Goal: Task Accomplishment & Management: Use online tool/utility

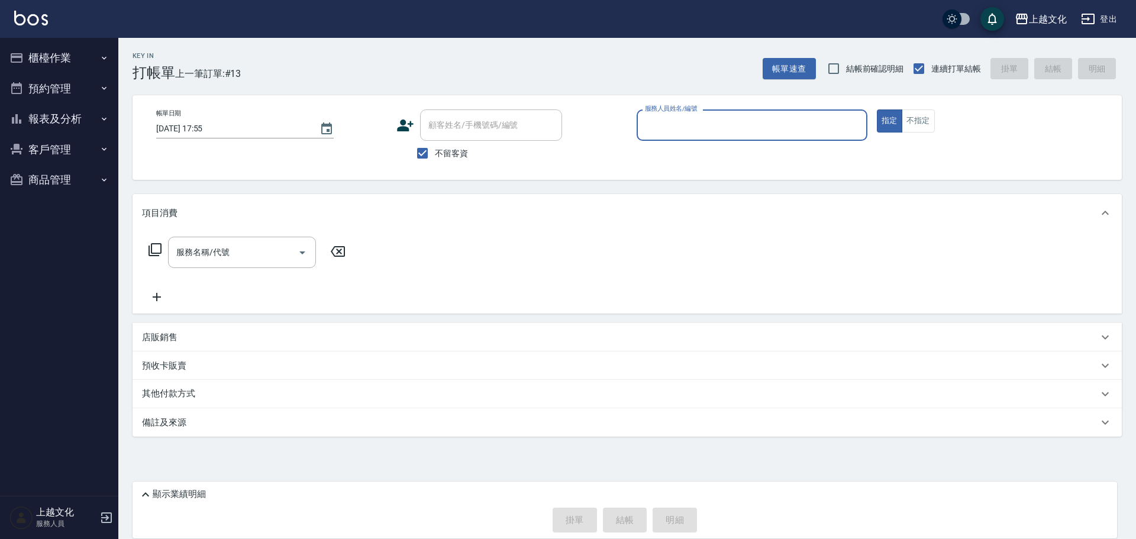
click at [788, 115] on input "服務人員姓名/編號" at bounding box center [752, 125] width 220 height 21
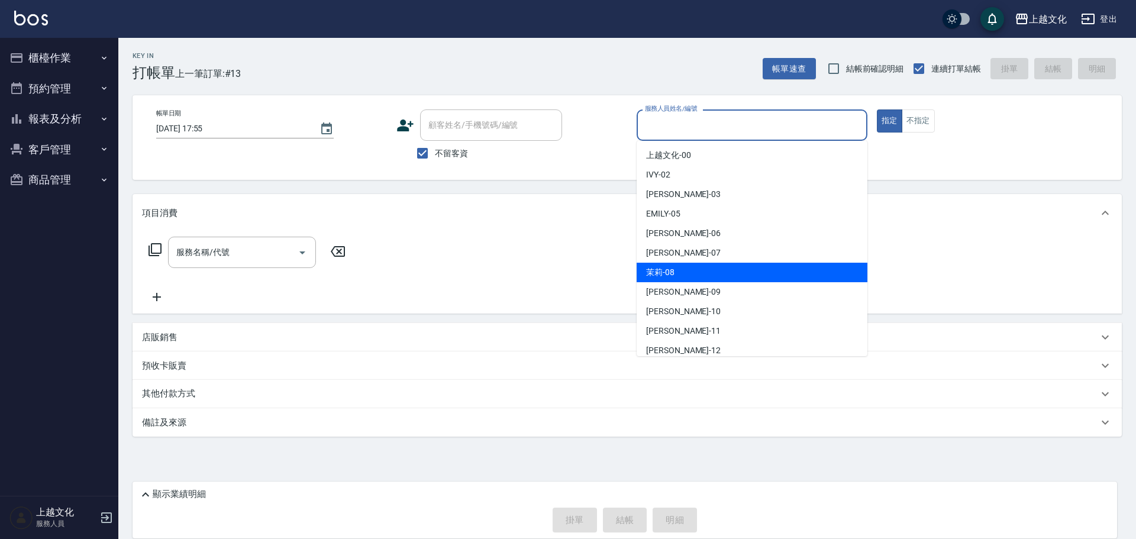
click at [694, 277] on div "茉莉 -08" at bounding box center [751, 273] width 231 height 20
type input "茉莉-08"
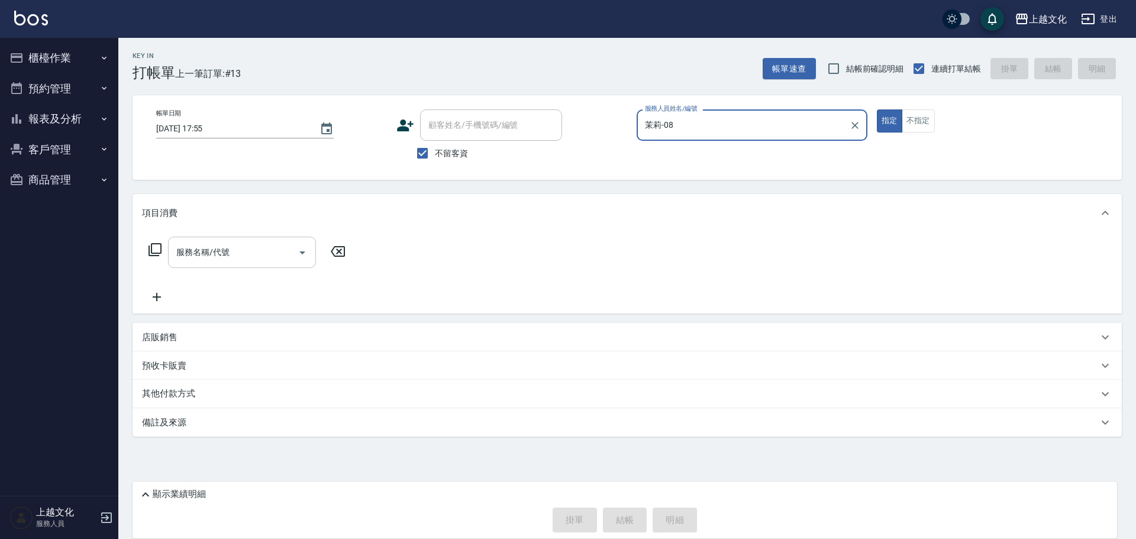
click at [242, 253] on input "服務名稱/代號" at bounding box center [232, 252] width 119 height 21
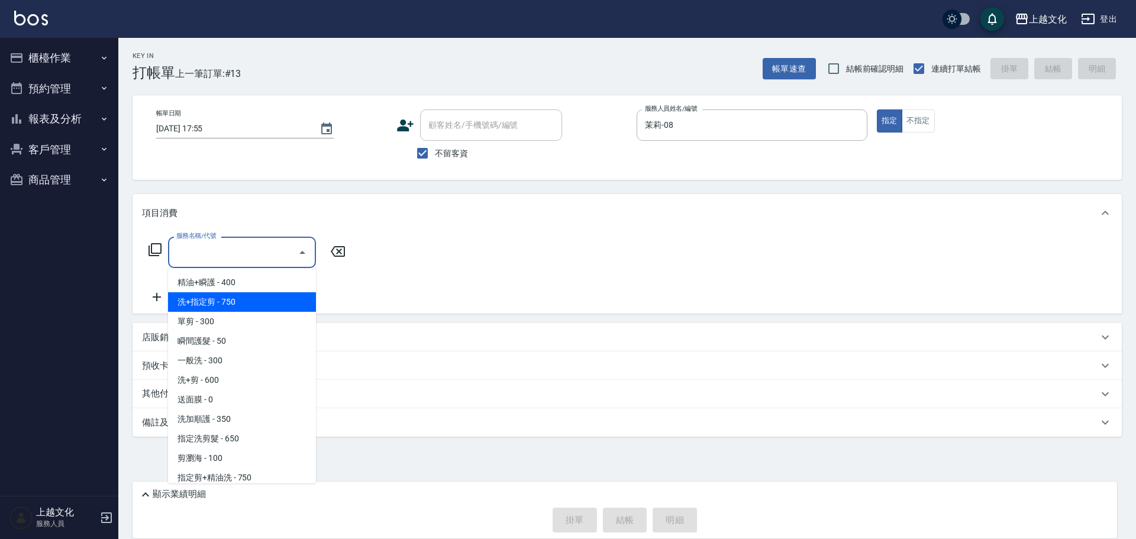
click at [248, 302] on span "洗+指定剪 - 750" at bounding box center [242, 302] width 148 height 20
type input "洗+指定剪(102)"
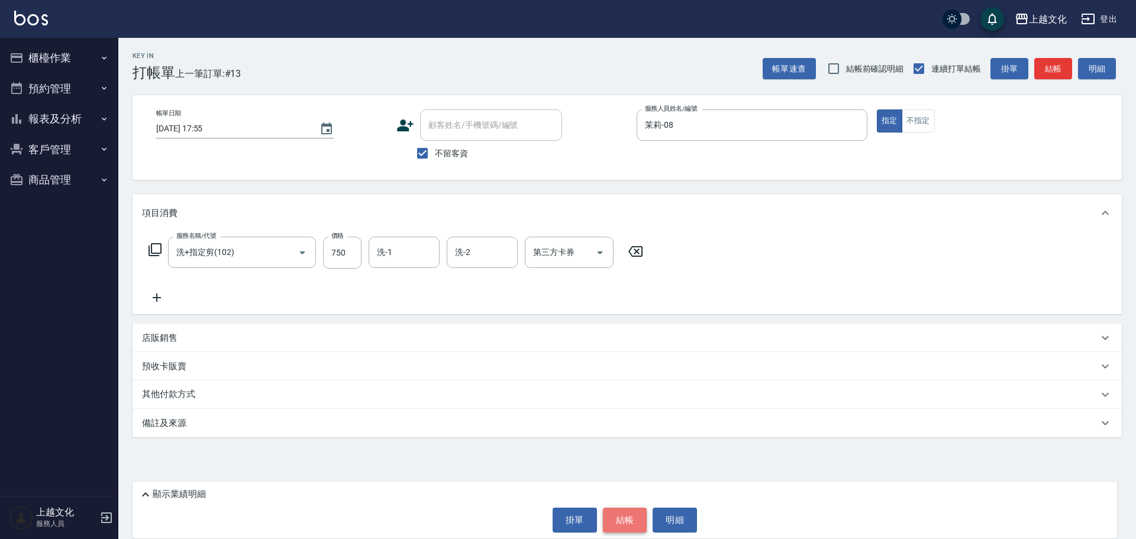
click at [630, 516] on button "結帳" at bounding box center [625, 519] width 44 height 25
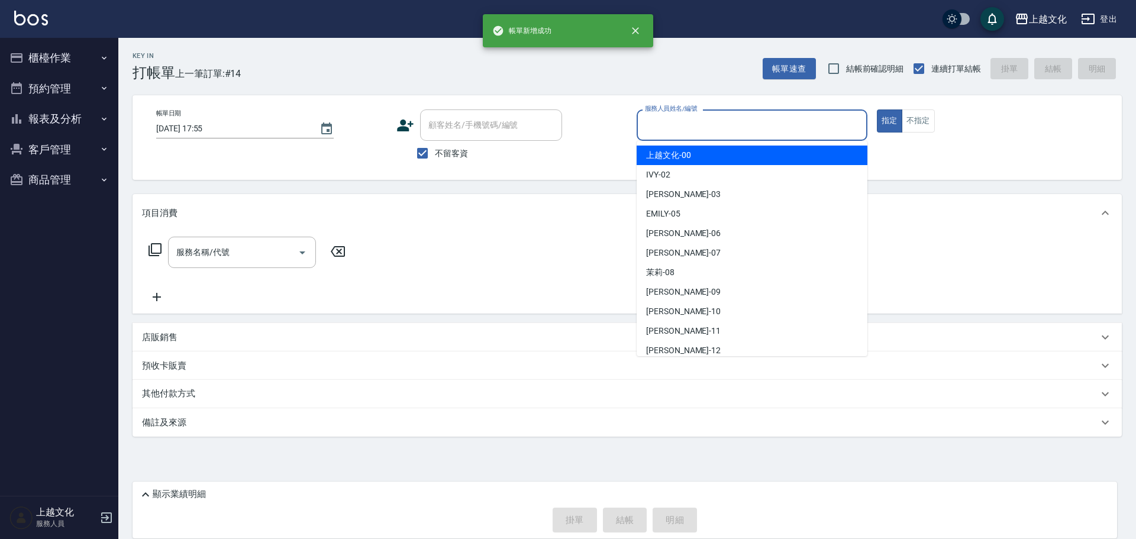
click at [725, 130] on input "服務人員姓名/編號" at bounding box center [752, 125] width 220 height 21
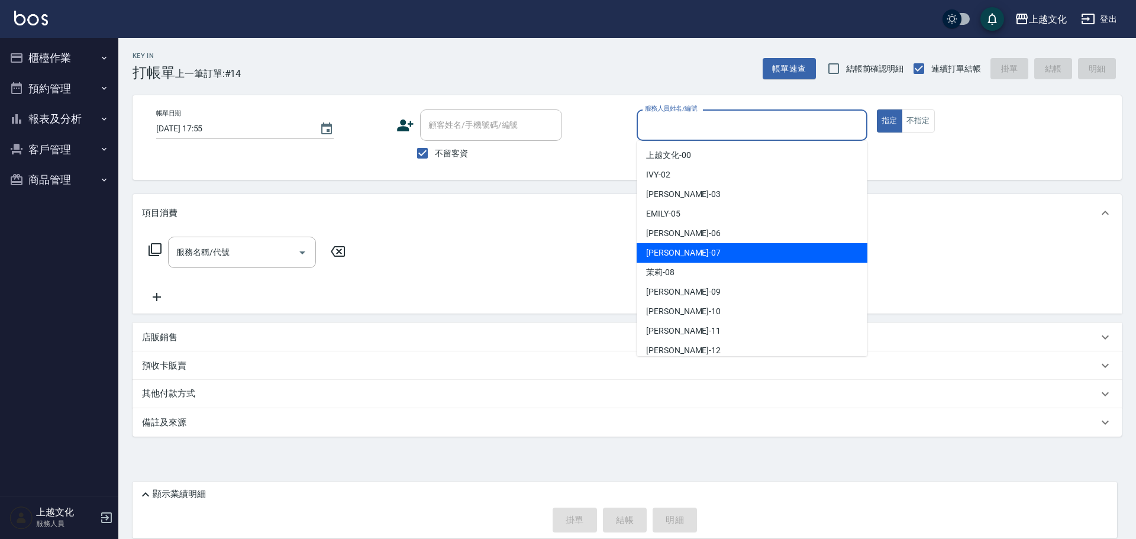
click at [686, 250] on div "LIN -07" at bounding box center [751, 253] width 231 height 20
type input "LIN-07"
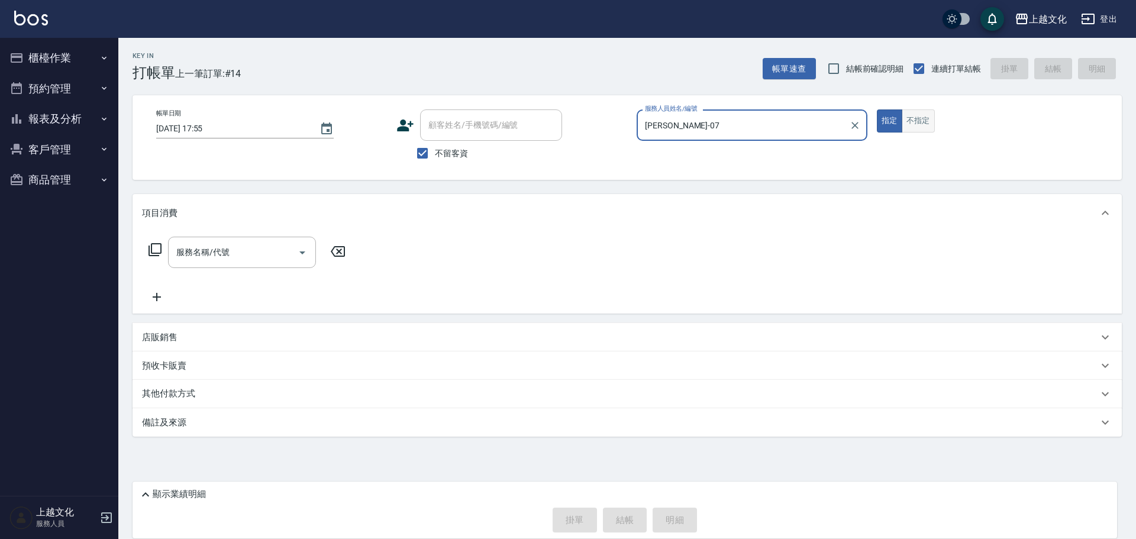
click at [919, 118] on button "不指定" at bounding box center [917, 120] width 33 height 23
click at [223, 251] on input "服務名稱/代號" at bounding box center [232, 252] width 119 height 21
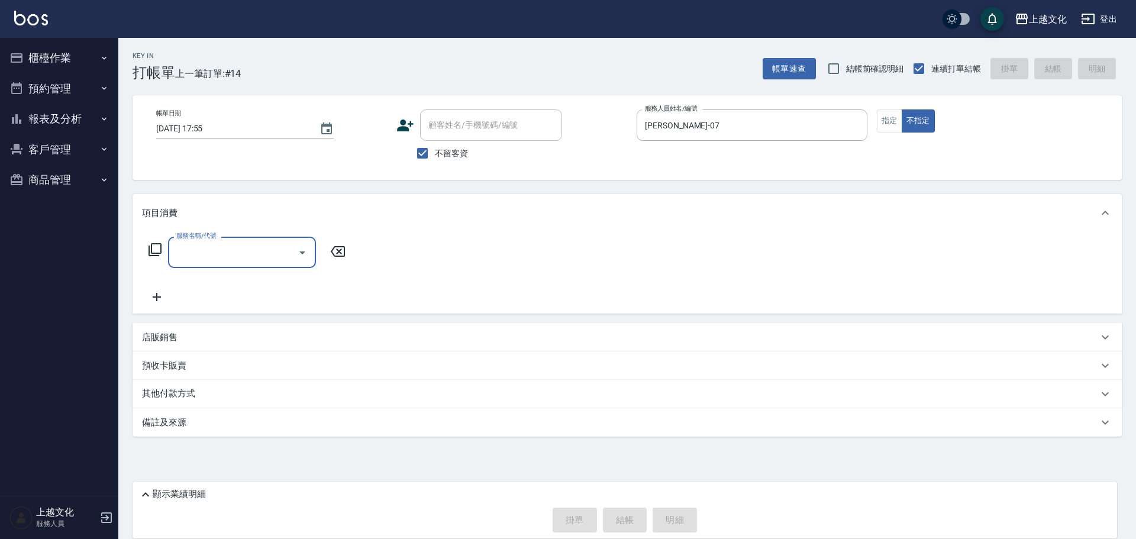
click at [235, 253] on input "服務名稱/代號" at bounding box center [232, 252] width 119 height 21
click at [236, 253] on input "服務名稱/代號" at bounding box center [232, 252] width 119 height 21
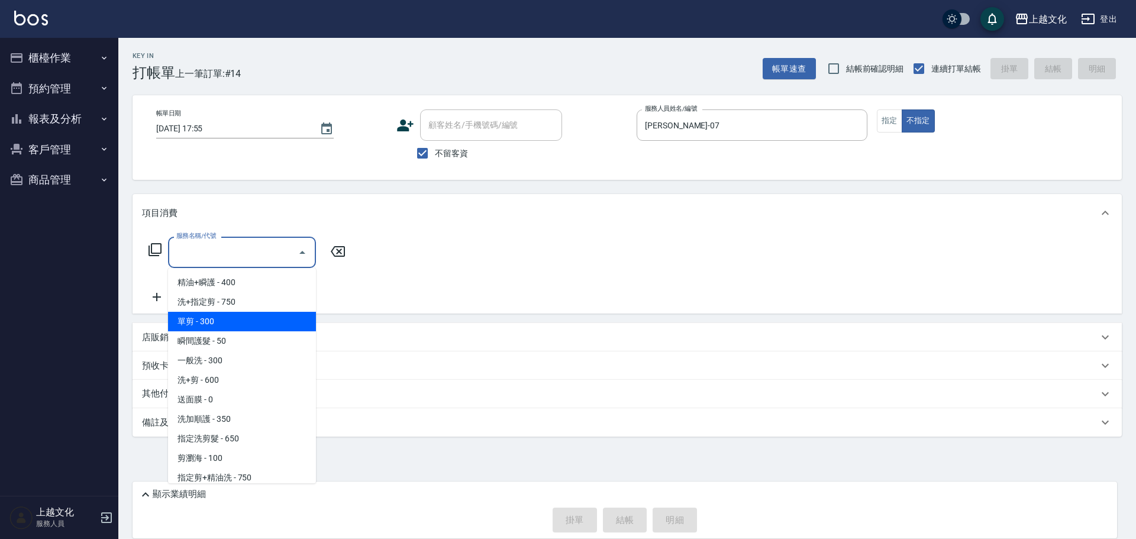
click at [244, 320] on span "單剪 - 300" at bounding box center [242, 322] width 148 height 20
click at [244, 320] on div "項目消費 服務名稱/代號 服務名稱/代號 店販銷售 服務人員姓名/編號 服務人員姓名/編號 商品代號/名稱 商品代號/名稱 預收卡販賣 卡券名稱/代號 卡券名…" at bounding box center [626, 315] width 989 height 243
type input "單剪(103)"
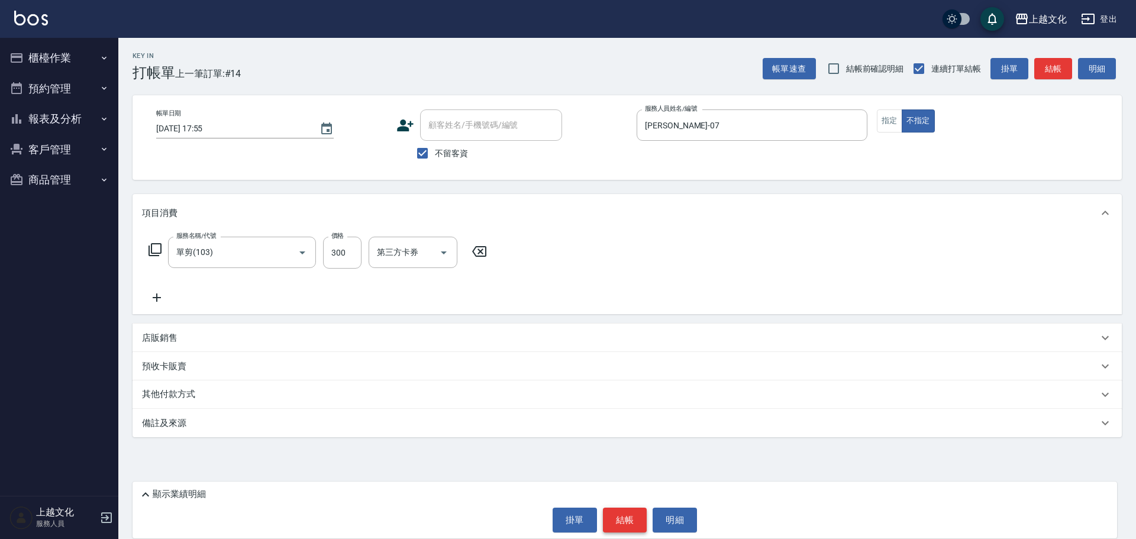
click at [633, 523] on button "結帳" at bounding box center [625, 519] width 44 height 25
click at [633, 521] on div "掛單 結帳 明細" at bounding box center [624, 519] width 972 height 25
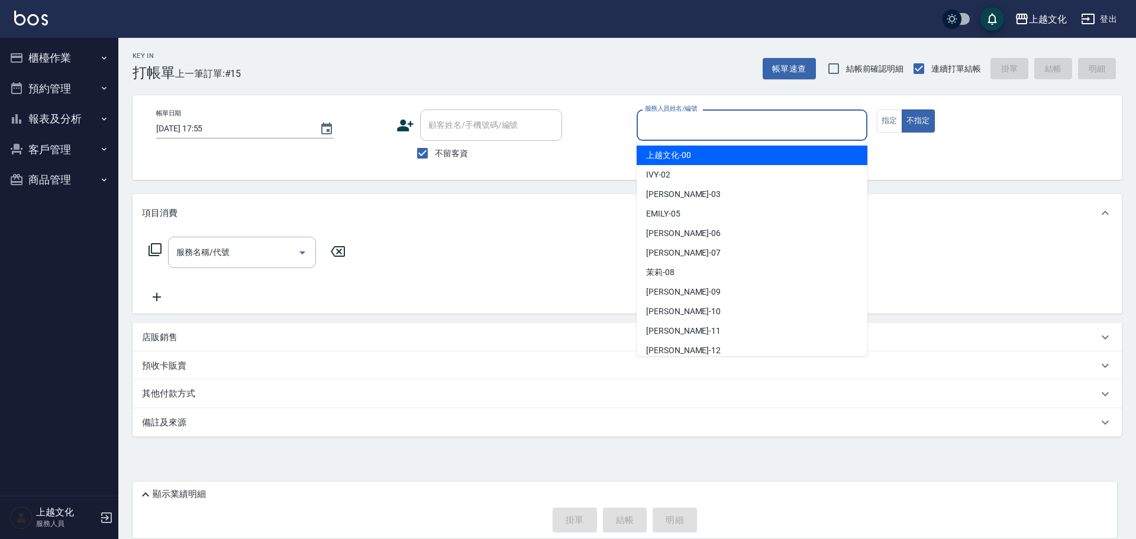
click at [697, 128] on input "服務人員姓名/編號" at bounding box center [752, 125] width 220 height 21
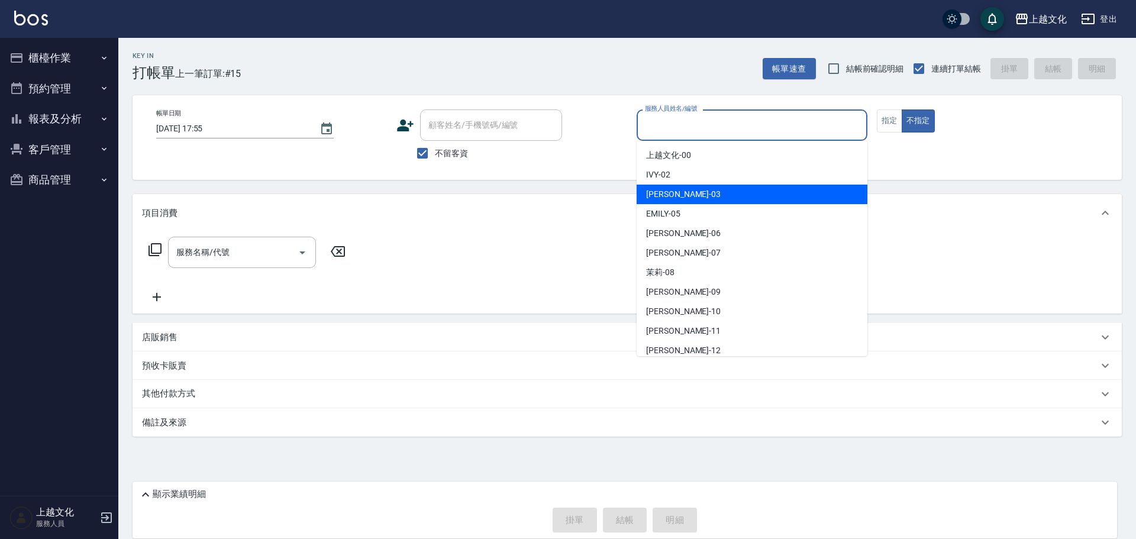
click at [698, 192] on div "kelly -03" at bounding box center [751, 195] width 231 height 20
click at [698, 192] on div "Key In 打帳單 上一筆訂單:#15 帳單速查 結帳前確認明細 連續打單結帳 掛單 結帳 明細 帳單日期 2025/09/24 17:55 顧客姓名/手機…" at bounding box center [626, 270] width 1017 height 464
type input "kelly-03"
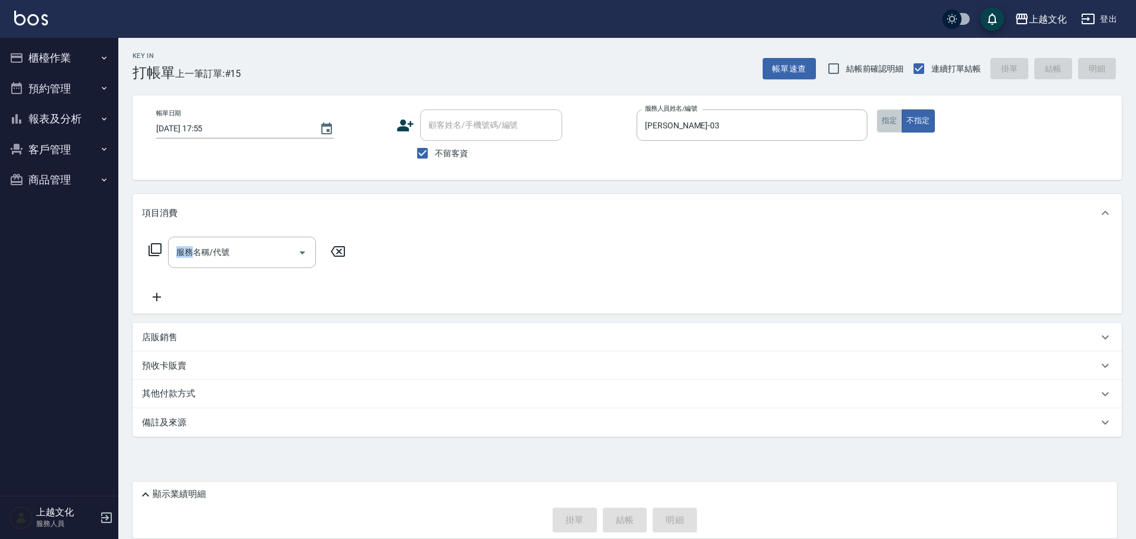
click at [883, 124] on button "指定" at bounding box center [889, 120] width 25 height 23
drag, startPoint x: 211, startPoint y: 254, endPoint x: 241, endPoint y: 311, distance: 63.8
click at [212, 256] on input "服務名稱/代號" at bounding box center [232, 252] width 119 height 21
click at [215, 258] on input "服務名稱/代號" at bounding box center [232, 252] width 119 height 21
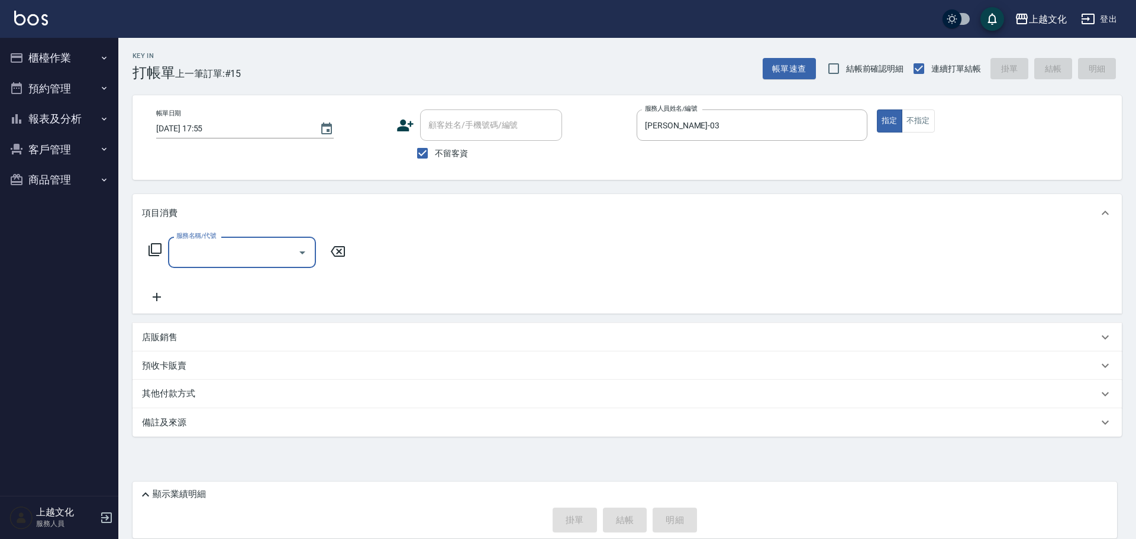
click at [247, 248] on input "服務名稱/代號" at bounding box center [232, 252] width 119 height 21
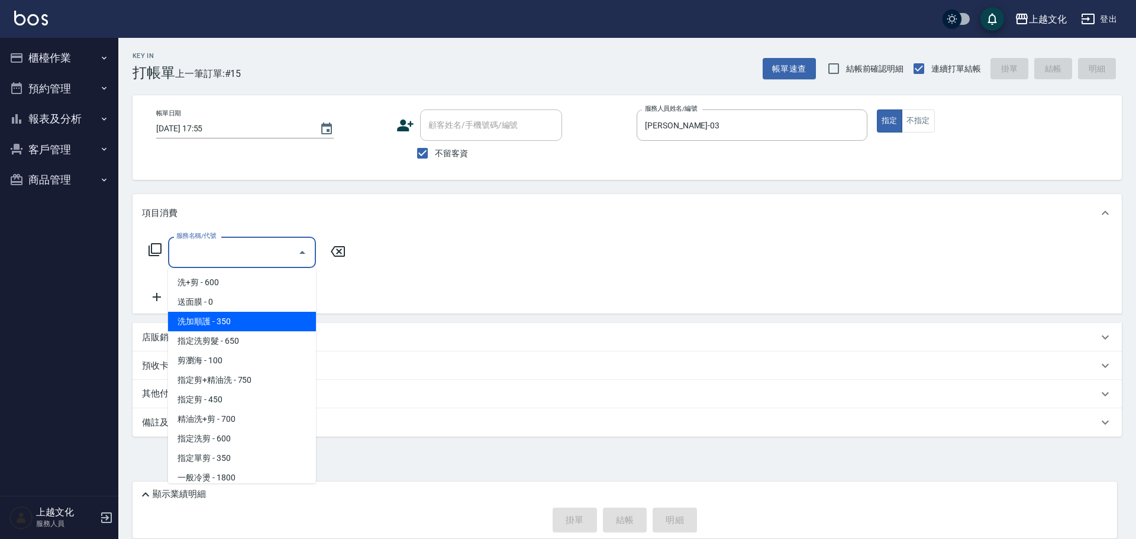
scroll to position [118, 0]
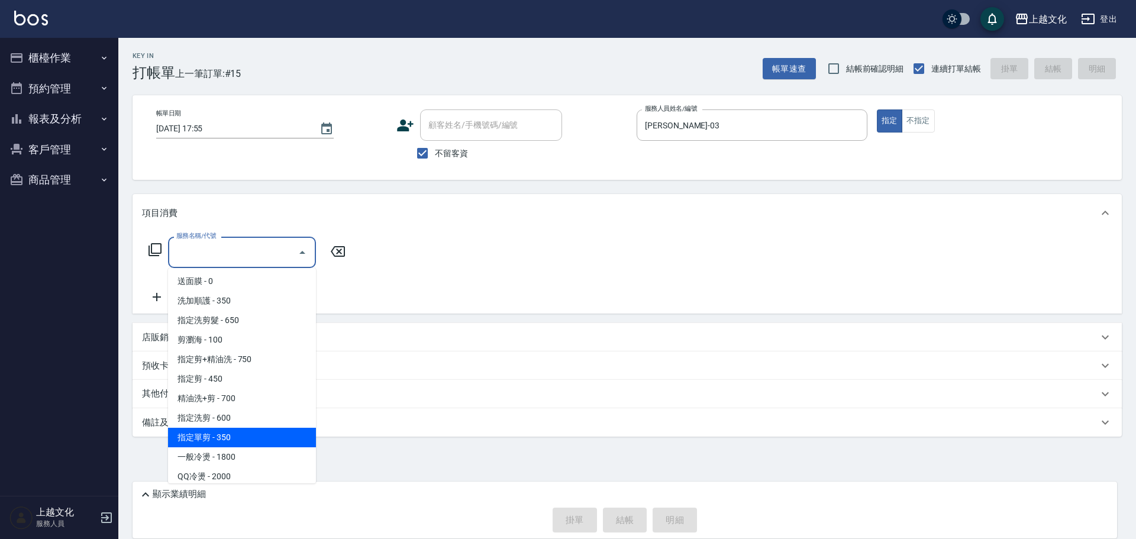
click at [258, 435] on span "指定單剪 - 350" at bounding box center [242, 438] width 148 height 20
type input "指定單剪(209)"
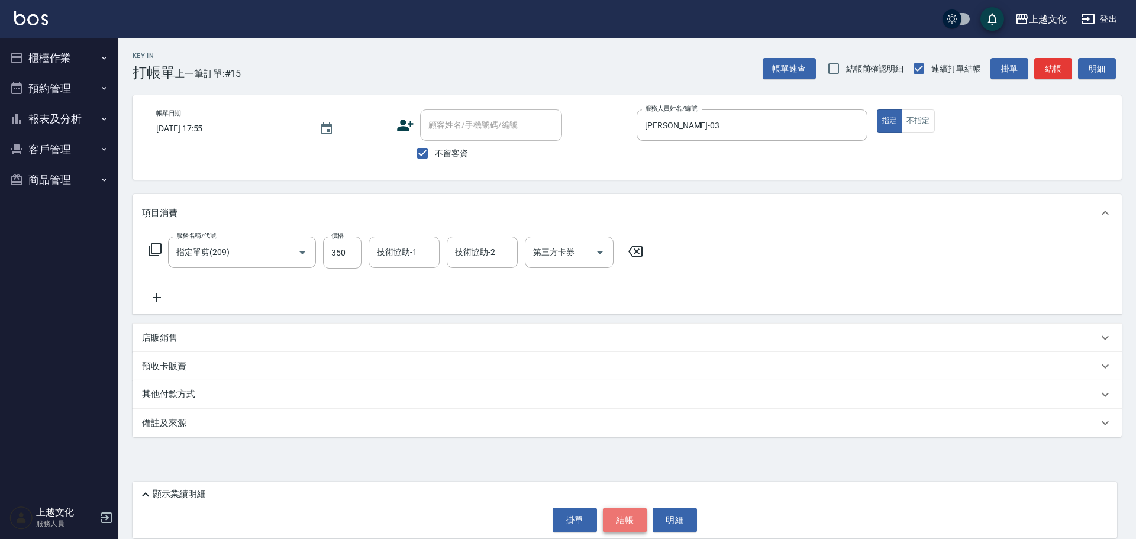
click at [623, 513] on button "結帳" at bounding box center [625, 519] width 44 height 25
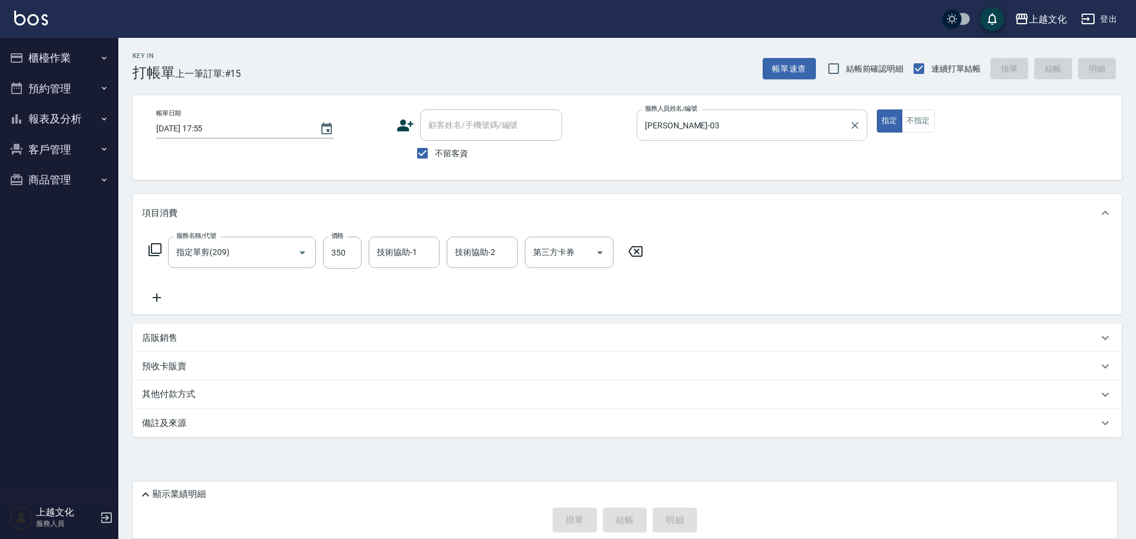
type input "2025/09/24 17:56"
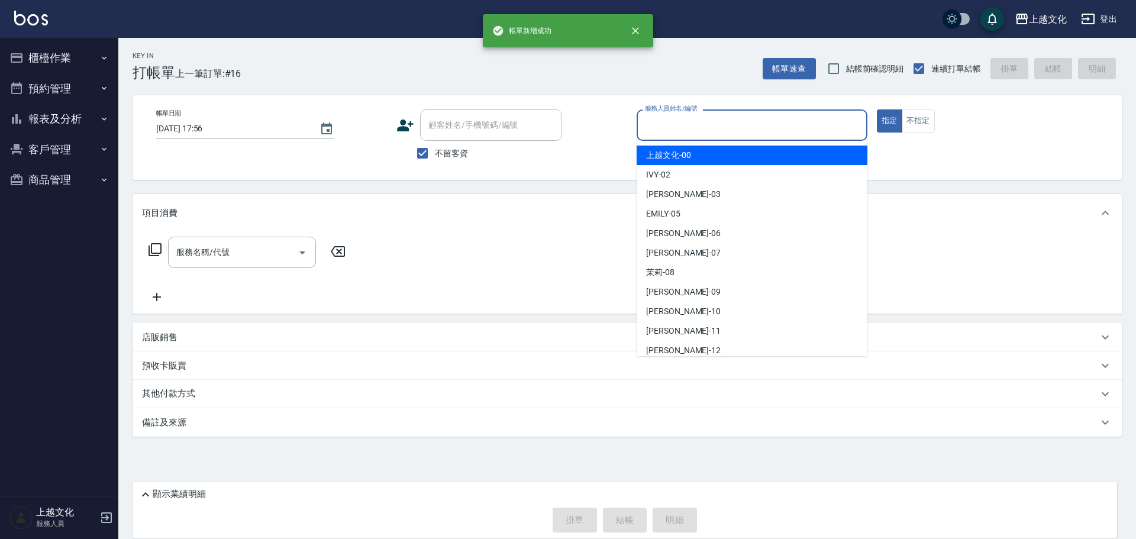
click at [710, 119] on input "服務人員姓名/編號" at bounding box center [752, 125] width 220 height 21
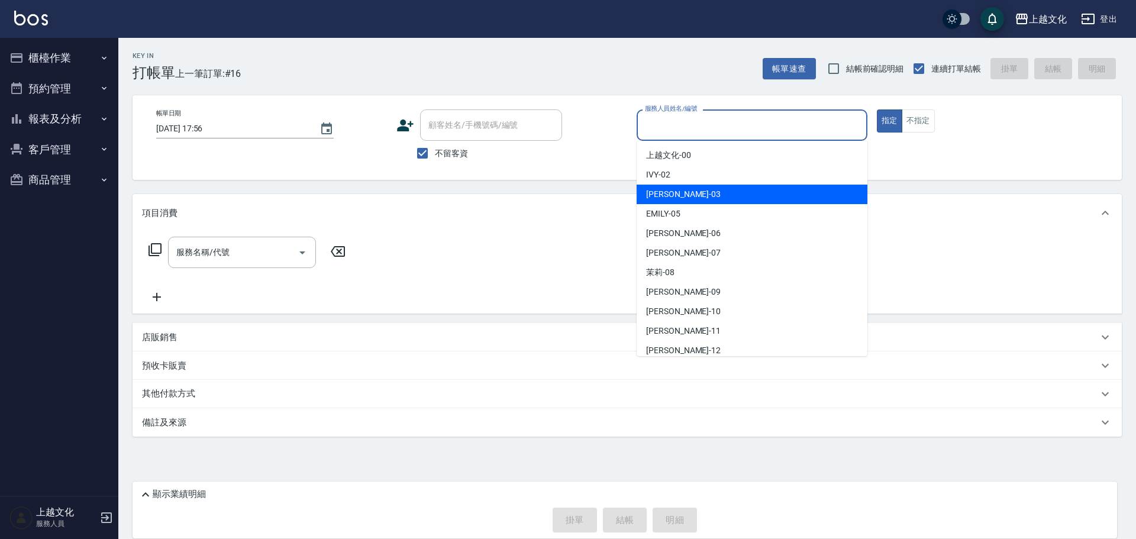
click at [664, 196] on span "kelly -03" at bounding box center [683, 194] width 75 height 12
click at [664, 196] on div "項目消費" at bounding box center [626, 213] width 989 height 38
type input "kelly-03"
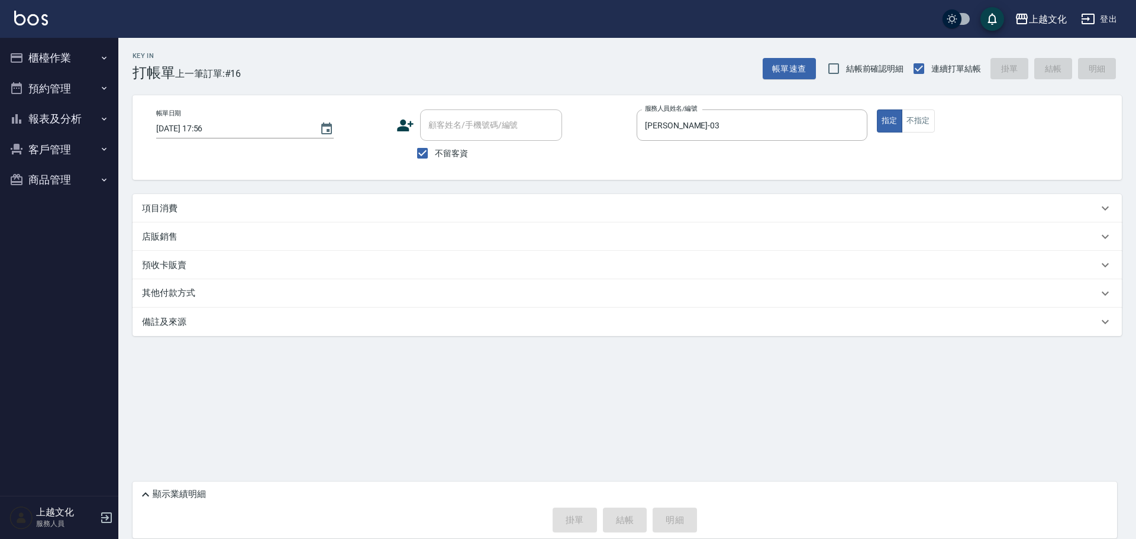
click at [146, 208] on p "項目消費" at bounding box center [159, 208] width 35 height 12
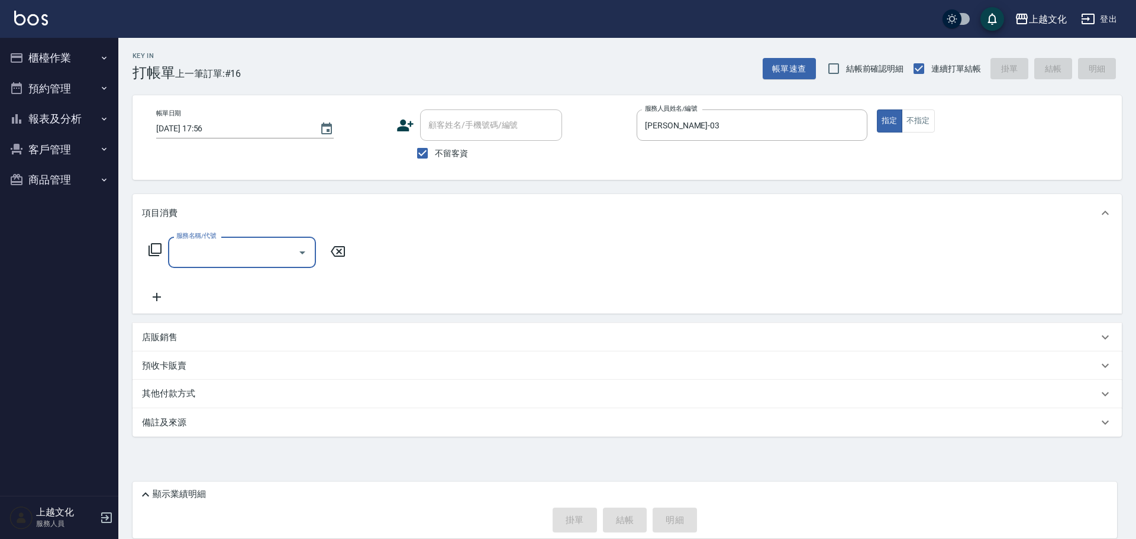
scroll to position [0, 0]
click at [244, 249] on input "服務名稱/代號" at bounding box center [232, 252] width 119 height 21
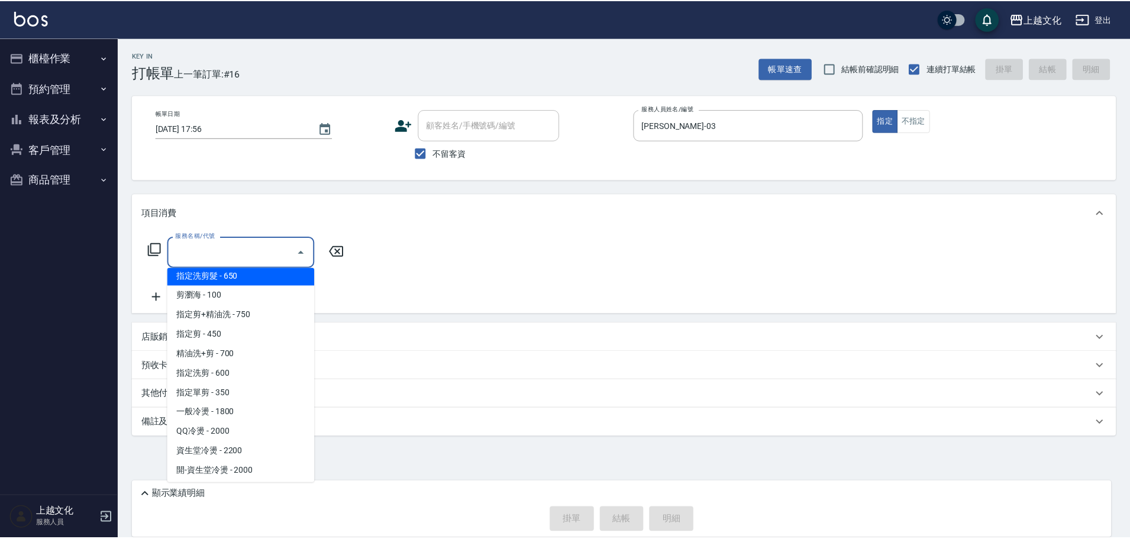
scroll to position [177, 0]
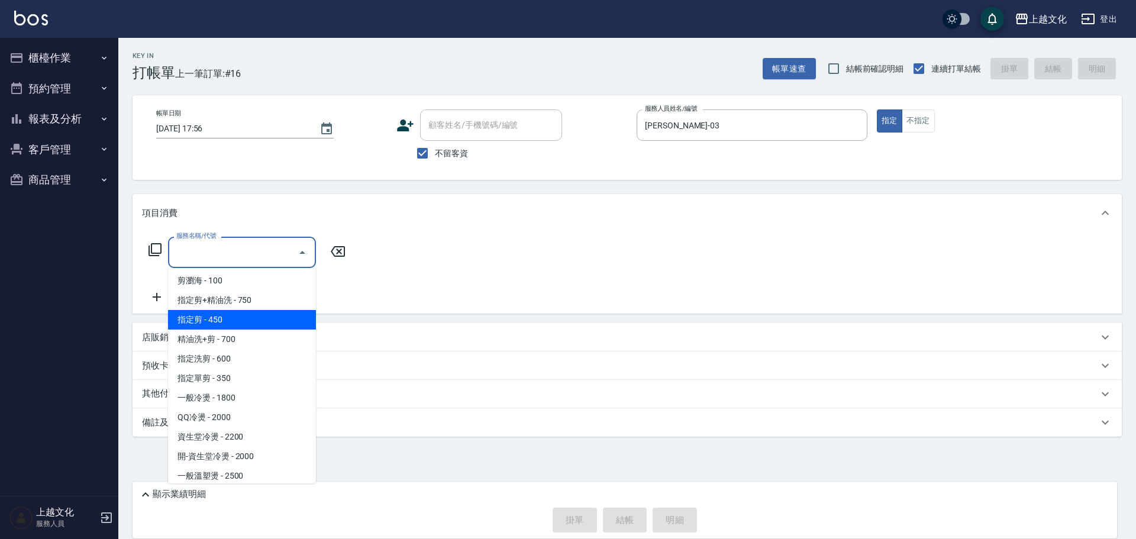
click at [238, 322] on span "指定剪 - 450" at bounding box center [242, 320] width 148 height 20
click at [238, 322] on div "項目消費 服務名稱/代號 服務名稱/代號 店販銷售 服務人員姓名/編號 服務人員姓名/編號 商品代號/名稱 商品代號/名稱 預收卡販賣 卡券名稱/代號 卡券名…" at bounding box center [626, 315] width 989 height 243
type input "指定剪(205)"
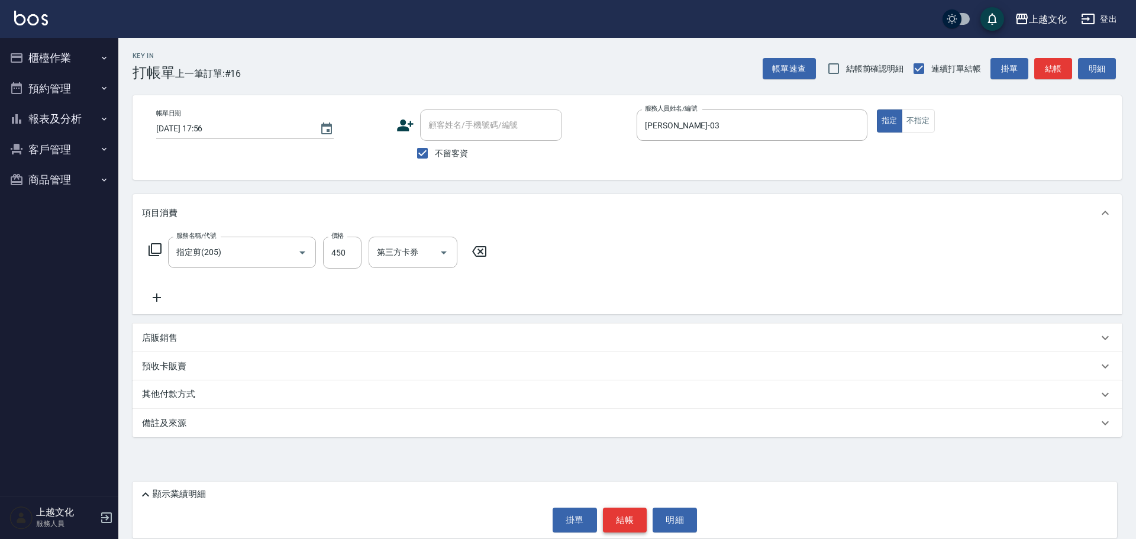
click at [616, 518] on button "結帳" at bounding box center [625, 519] width 44 height 25
click at [616, 518] on div "掛單 結帳 明細" at bounding box center [624, 519] width 972 height 25
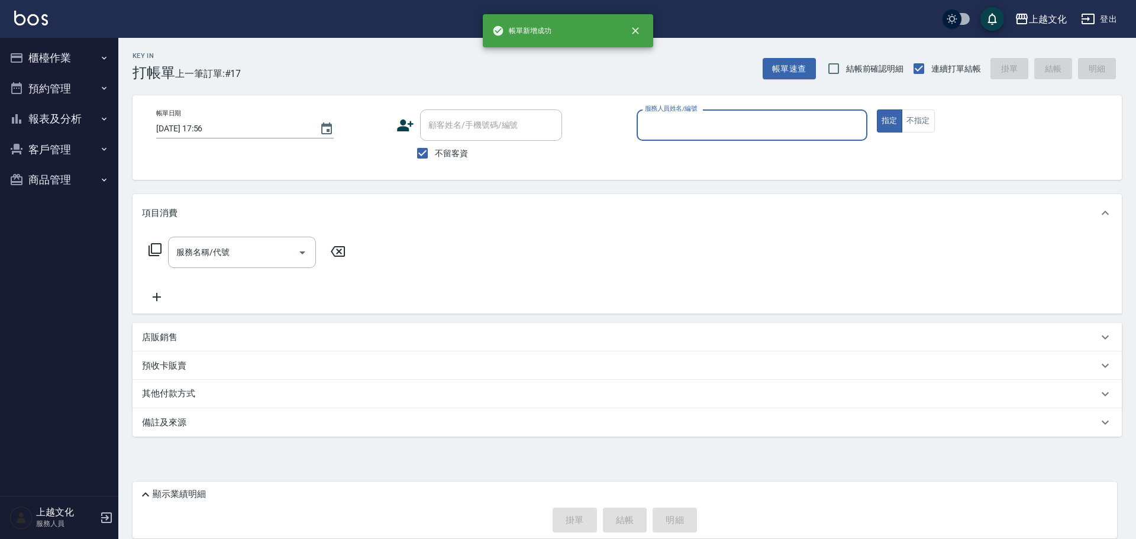
click at [675, 124] on input "服務人員姓名/編號" at bounding box center [752, 125] width 220 height 21
drag, startPoint x: 675, startPoint y: 124, endPoint x: 675, endPoint y: 136, distance: 11.8
click at [675, 124] on input "服務人員姓名/編號" at bounding box center [752, 125] width 220 height 21
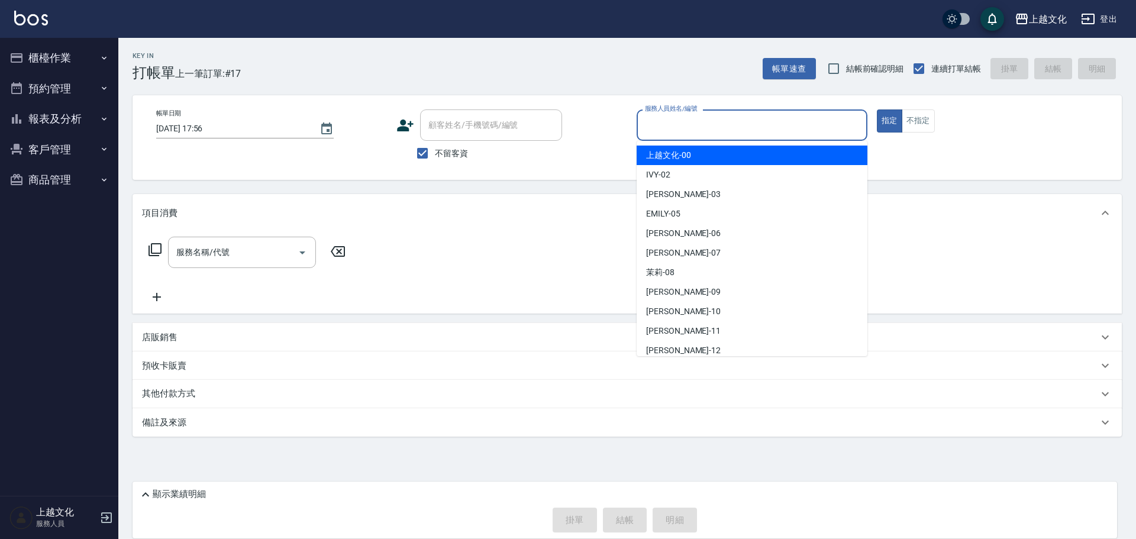
click at [665, 127] on input "服務人員姓名/編號" at bounding box center [752, 125] width 220 height 21
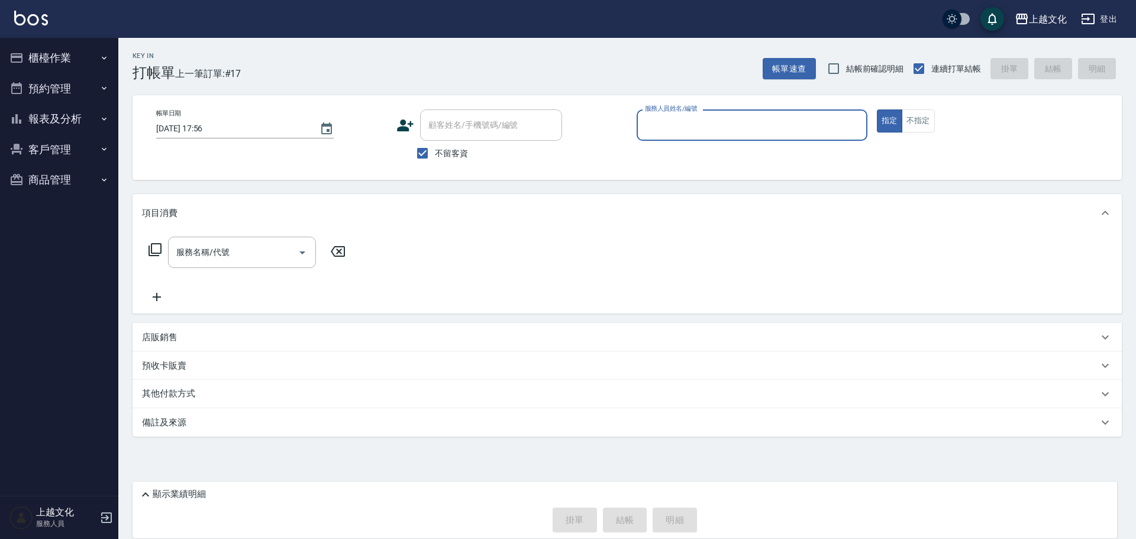
click at [671, 128] on input "服務人員姓名/編號" at bounding box center [752, 125] width 220 height 21
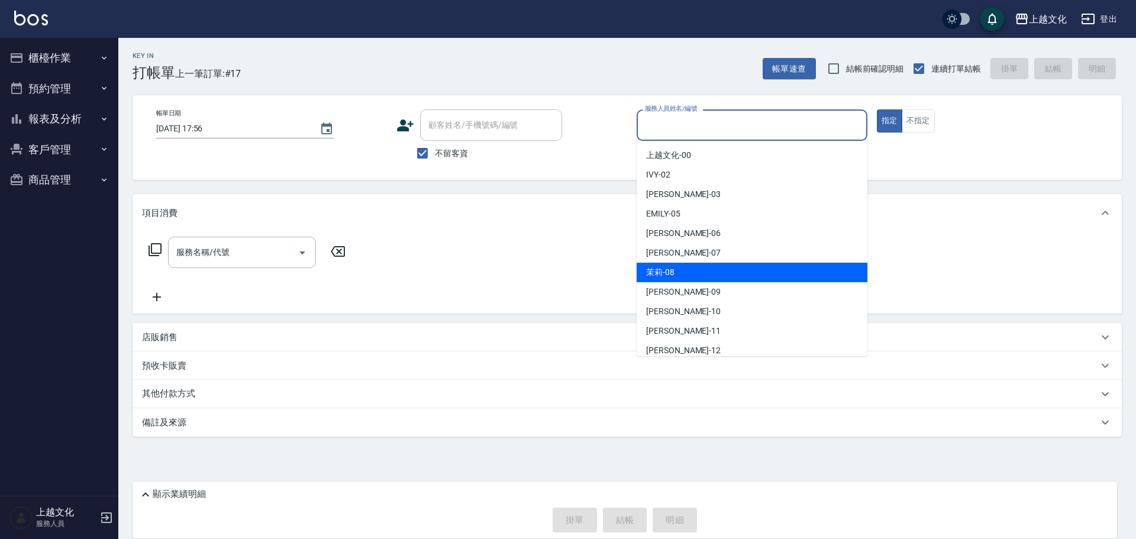
click at [713, 270] on div "茉莉 -08" at bounding box center [751, 273] width 231 height 20
type input "茉莉-08"
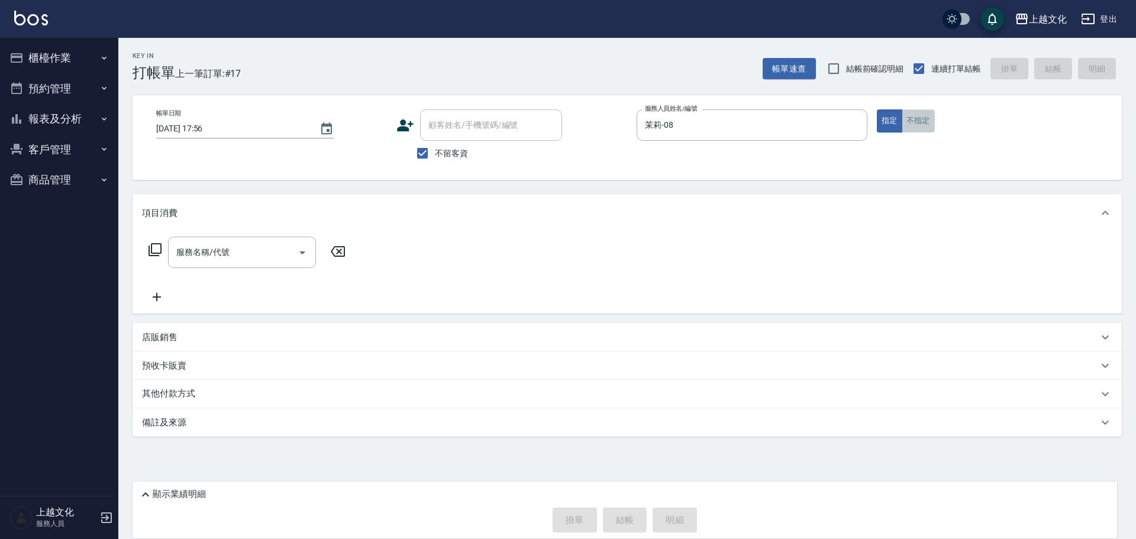
click at [914, 125] on button "不指定" at bounding box center [917, 120] width 33 height 23
click at [245, 261] on input "服務名稱/代號" at bounding box center [232, 252] width 119 height 21
click at [240, 248] on input "服務名稱/代號" at bounding box center [232, 252] width 119 height 21
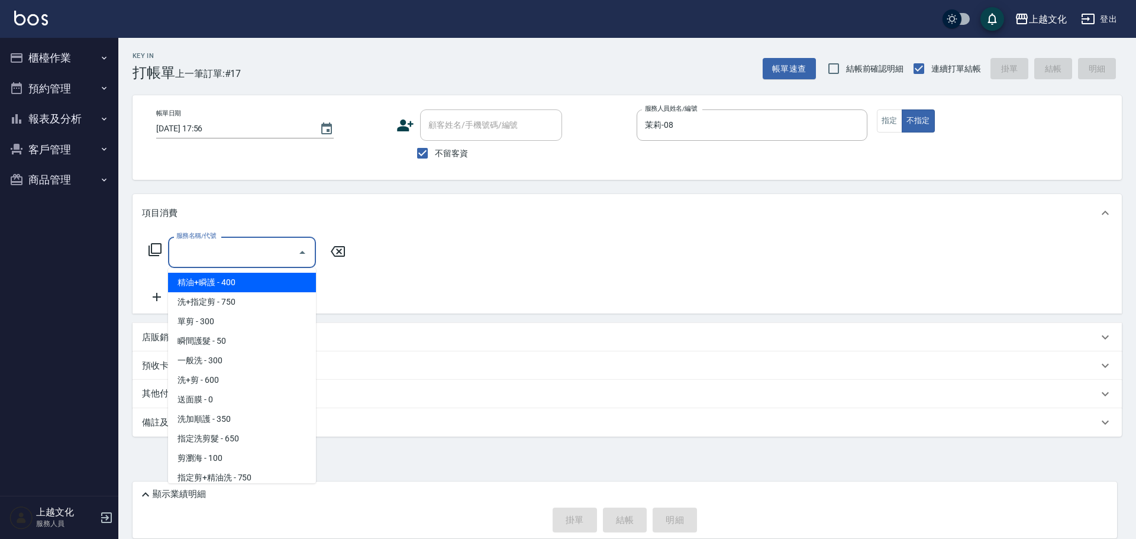
click at [244, 257] on input "服務名稱/代號" at bounding box center [232, 252] width 119 height 21
drag, startPoint x: 243, startPoint y: 281, endPoint x: 334, endPoint y: 340, distance: 108.6
click at [244, 282] on span "精油+瞬護 - 400" at bounding box center [242, 283] width 148 height 20
type input "精油+瞬護(101)"
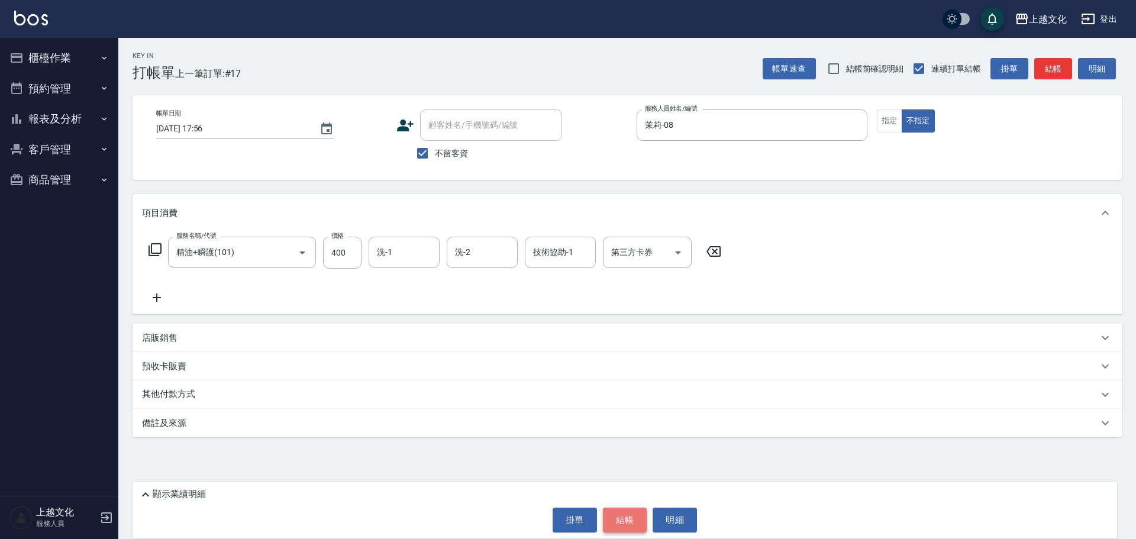
click at [619, 518] on button "結帳" at bounding box center [625, 519] width 44 height 25
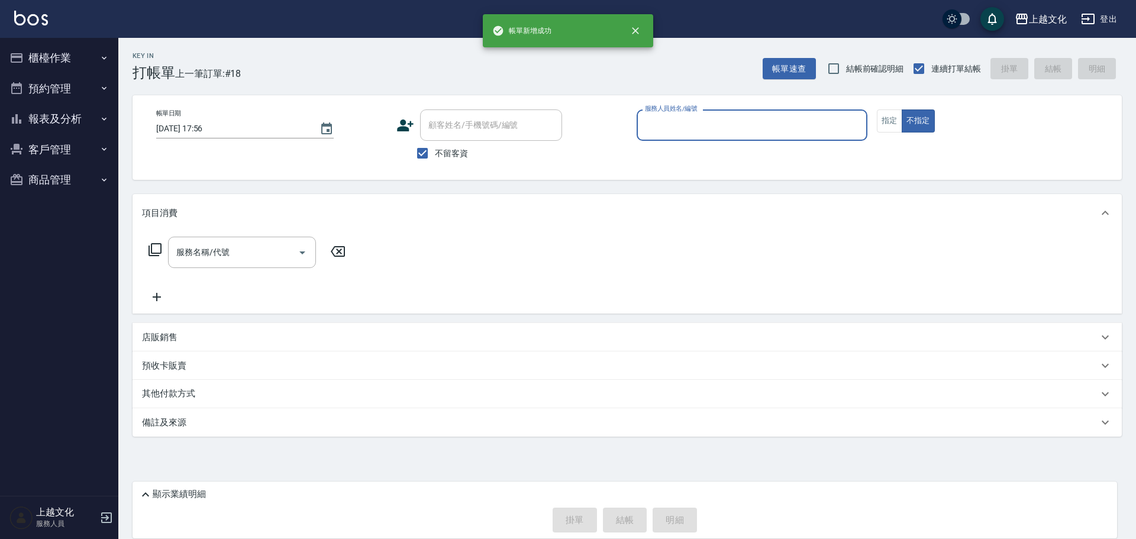
click at [730, 114] on div "服務人員姓名/編號" at bounding box center [751, 124] width 231 height 31
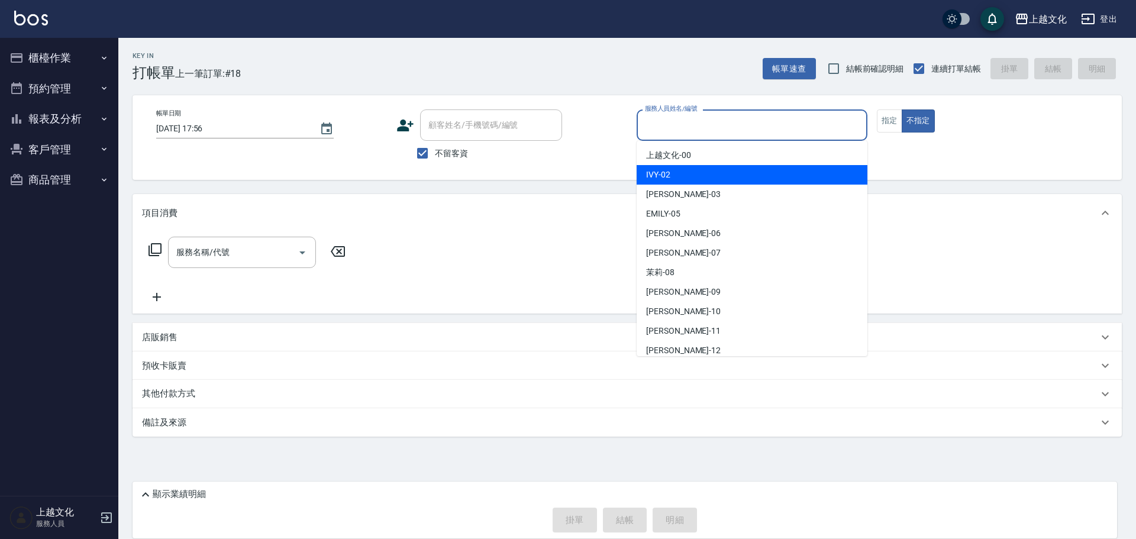
click at [671, 171] on div "IVY -02" at bounding box center [751, 175] width 231 height 20
drag, startPoint x: 671, startPoint y: 171, endPoint x: 430, endPoint y: 233, distance: 249.2
click at [671, 171] on div "帳單日期 2025/09/24 17:56 顧客姓名/手機號碼/編號 顧客姓名/手機號碼/編號 不留客資 服務人員姓名/編號 服務人員姓名/編號 指定 不指定" at bounding box center [626, 137] width 989 height 85
type input "IVY-02"
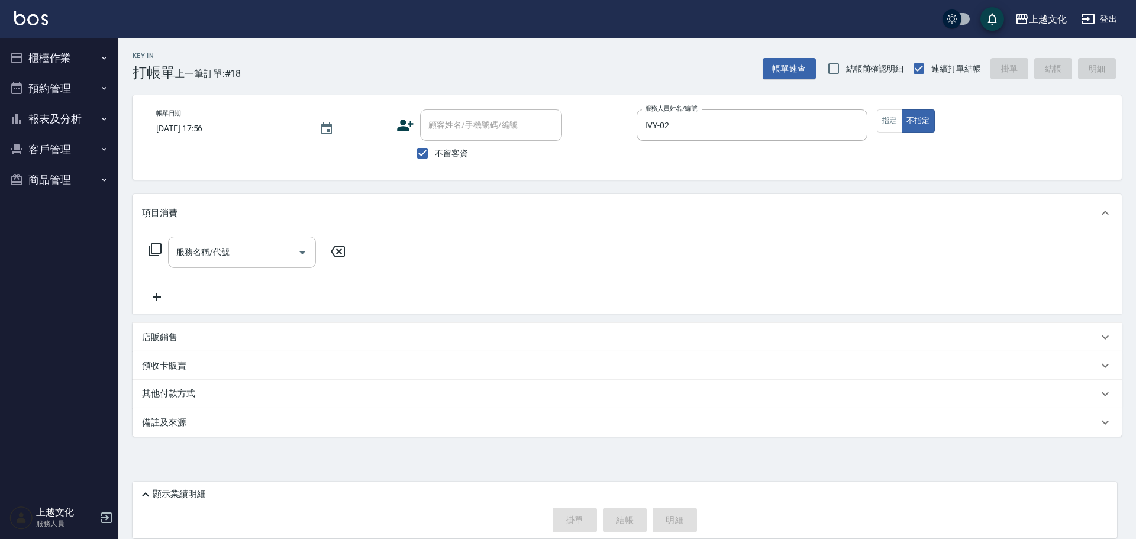
click at [233, 260] on input "服務名稱/代號" at bounding box center [232, 252] width 119 height 21
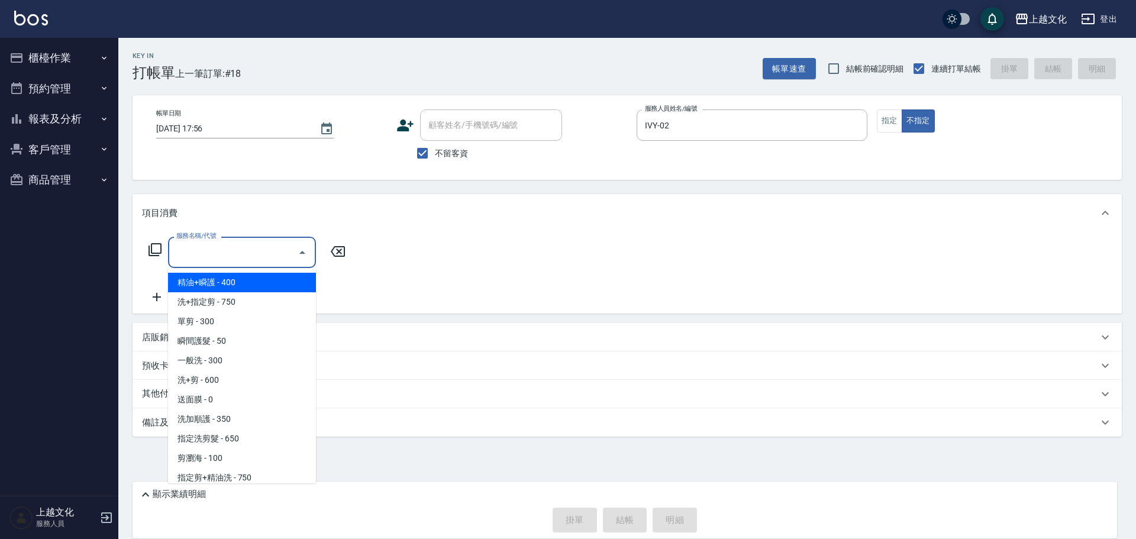
click at [230, 287] on span "精油+瞬護 - 400" at bounding box center [242, 283] width 148 height 20
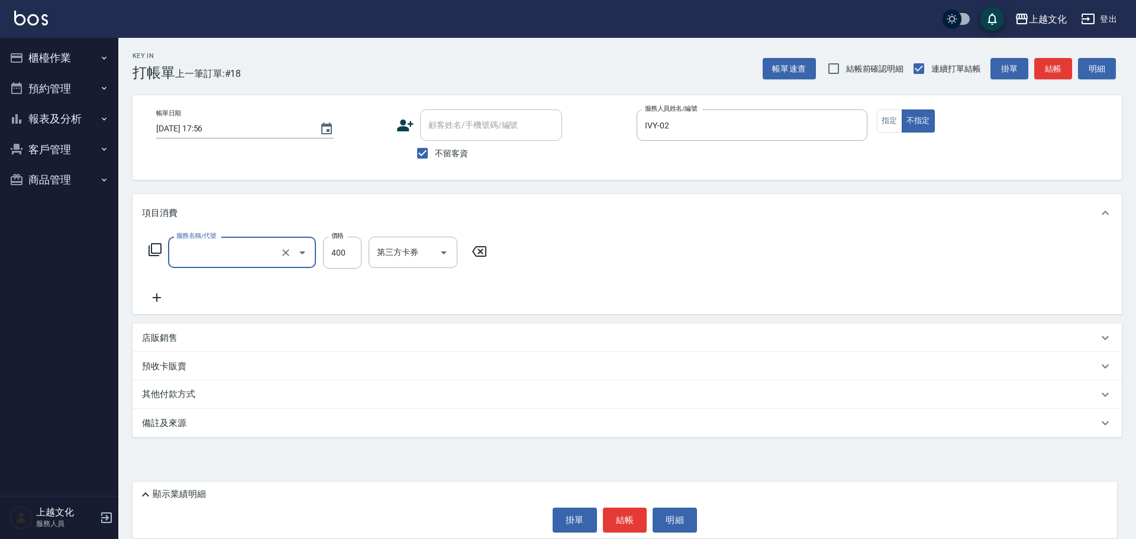
type input "精油+瞬護(101)"
click at [627, 519] on button "結帳" at bounding box center [625, 519] width 44 height 25
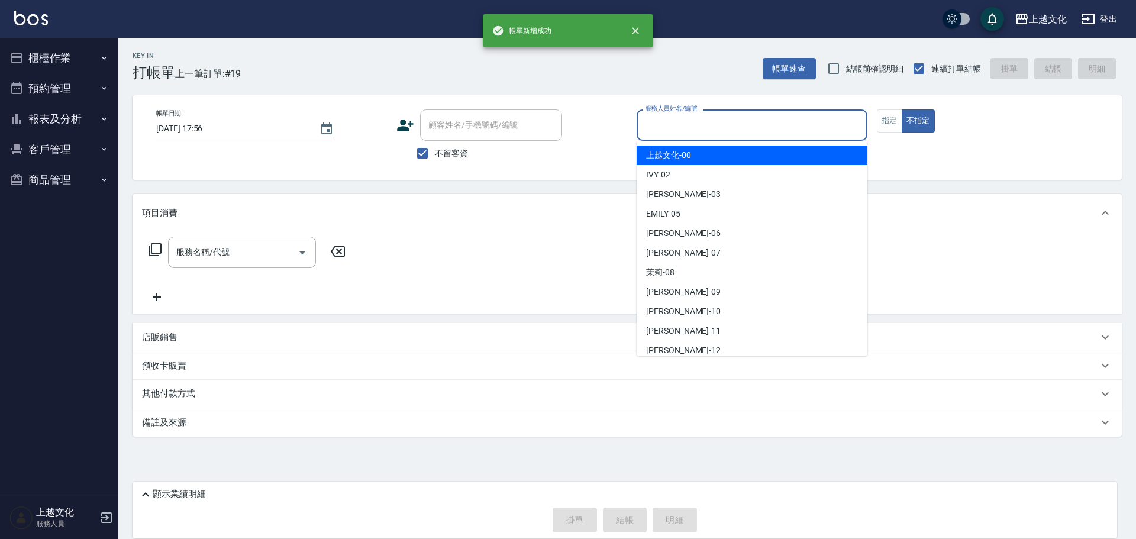
click at [680, 130] on input "服務人員姓名/編號" at bounding box center [752, 125] width 220 height 21
click at [684, 131] on input "服務人員姓名/編號" at bounding box center [752, 125] width 220 height 21
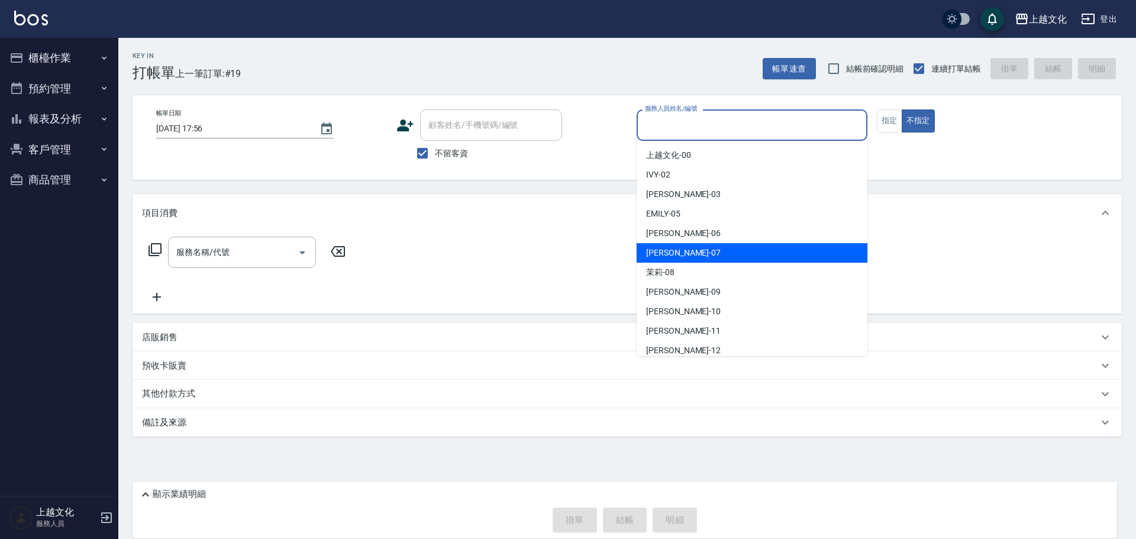
click at [693, 251] on div "LIN -07" at bounding box center [751, 253] width 231 height 20
type input "LIN-07"
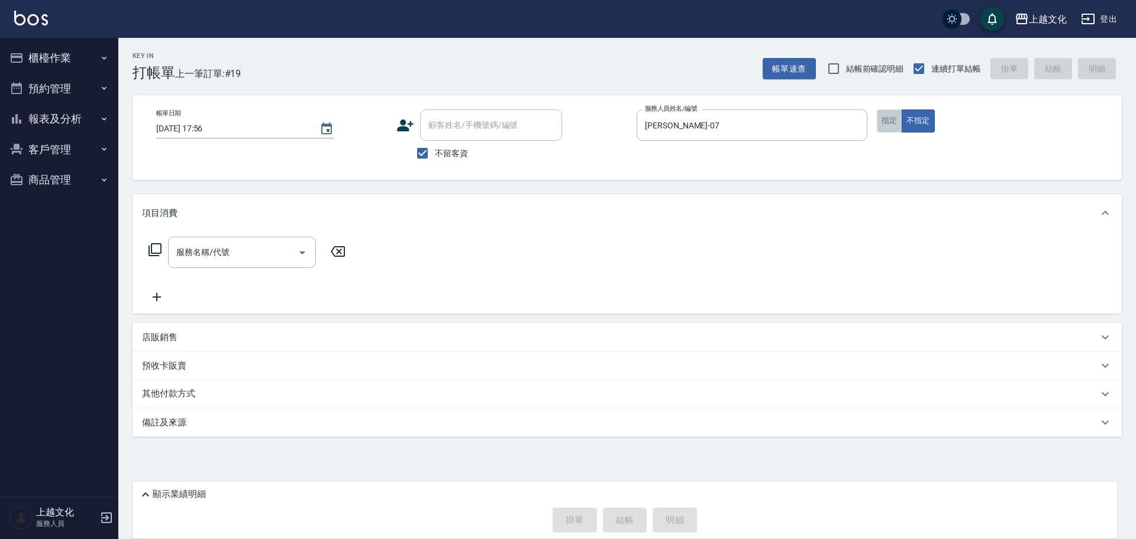
click at [887, 118] on button "指定" at bounding box center [889, 120] width 25 height 23
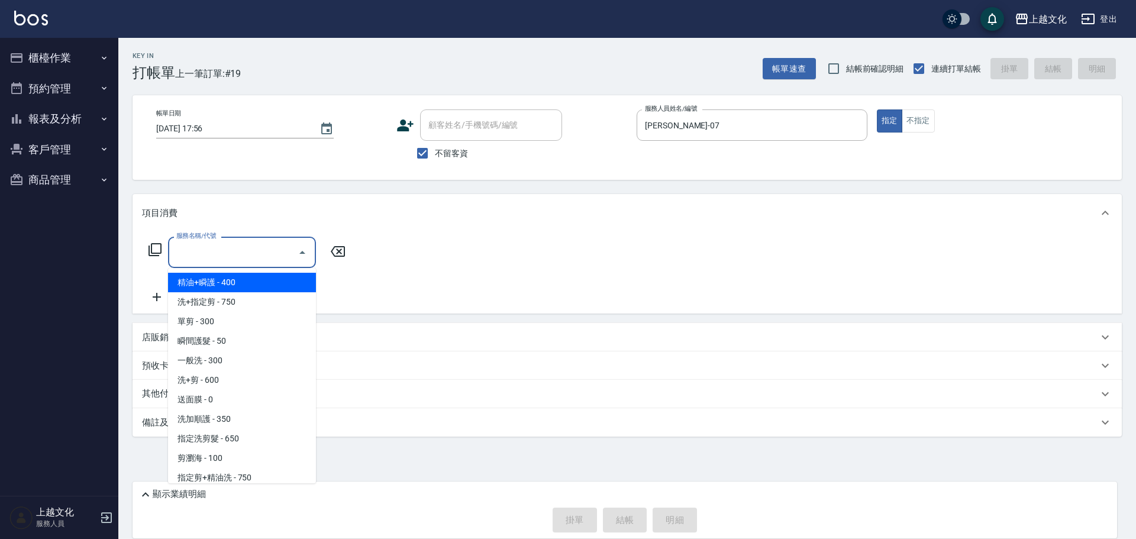
click at [245, 260] on input "服務名稱/代號" at bounding box center [232, 252] width 119 height 21
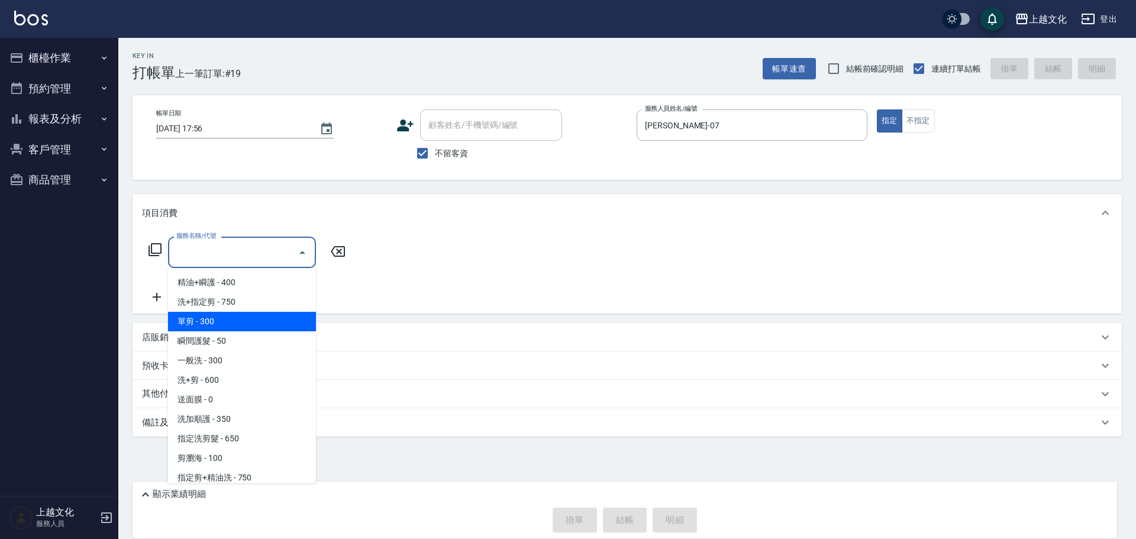
click at [221, 314] on span "單剪 - 300" at bounding box center [242, 322] width 148 height 20
click at [221, 313] on div "服務名稱/代號 服務名稱/代號" at bounding box center [626, 273] width 989 height 82
type input "單剪(103)"
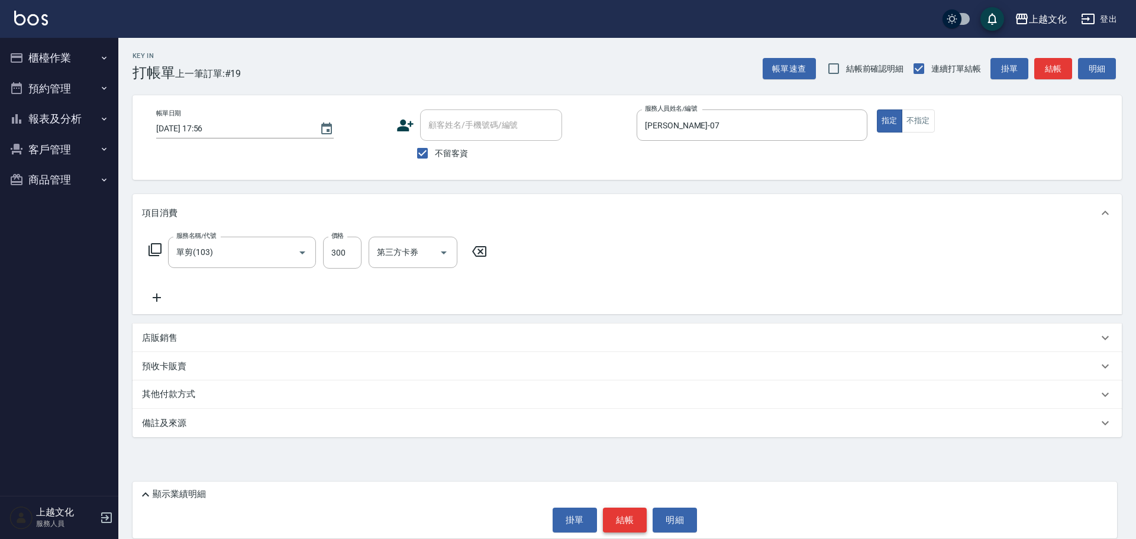
click at [627, 524] on button "結帳" at bounding box center [625, 519] width 44 height 25
click at [627, 524] on div "掛單 結帳 明細" at bounding box center [624, 519] width 972 height 25
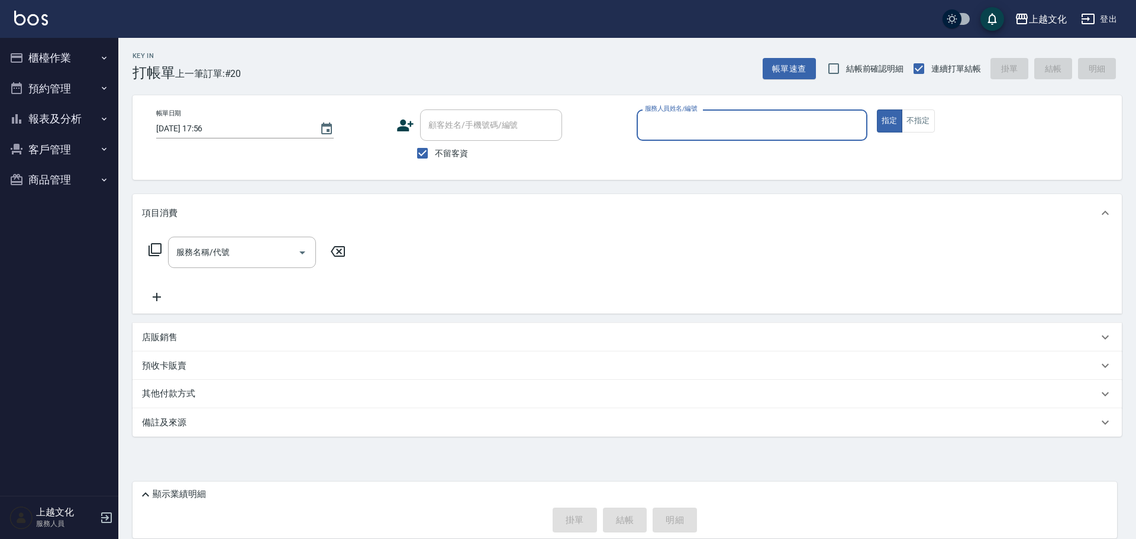
click at [55, 121] on button "報表及分析" at bounding box center [59, 119] width 109 height 31
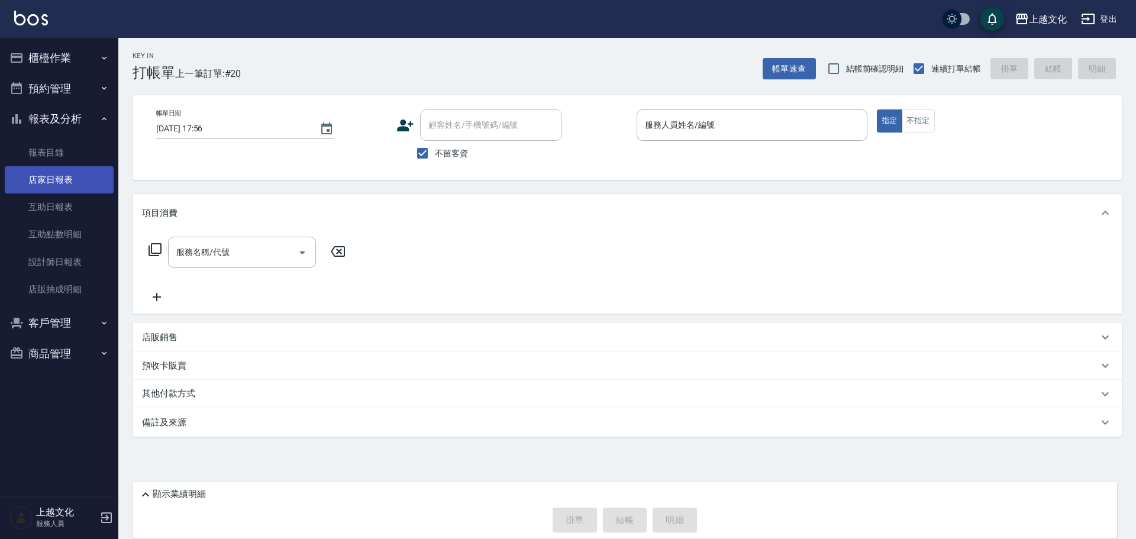
click at [46, 185] on link "店家日報表" at bounding box center [59, 179] width 109 height 27
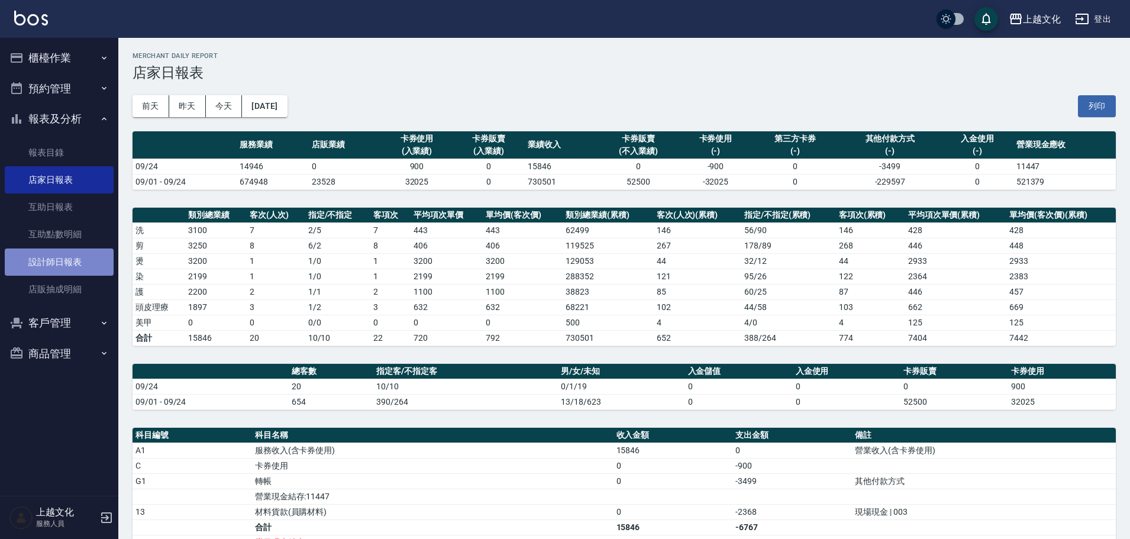
click at [56, 265] on link "設計師日報表" at bounding box center [59, 261] width 109 height 27
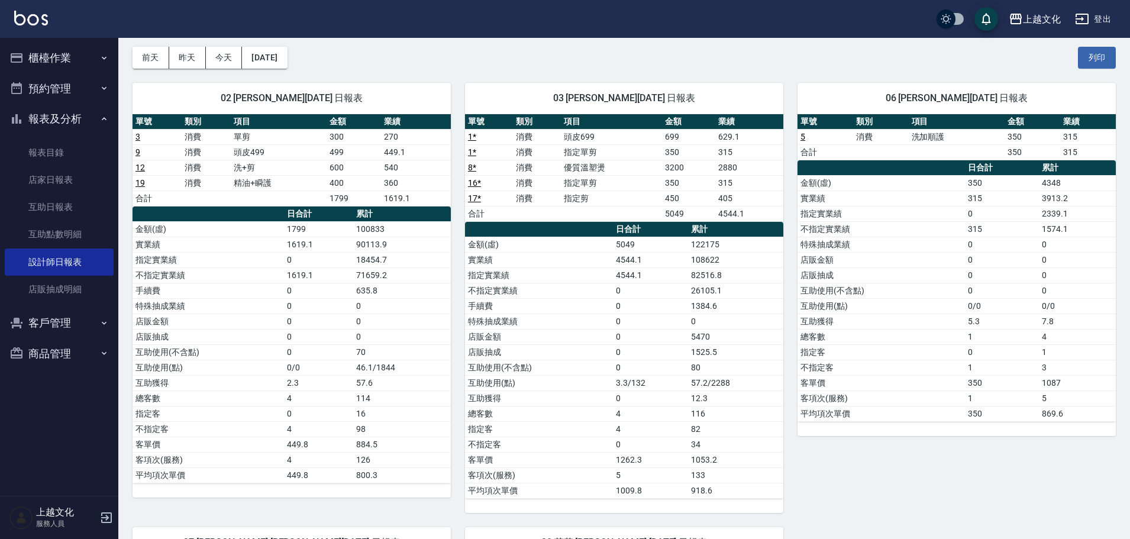
scroll to position [296, 0]
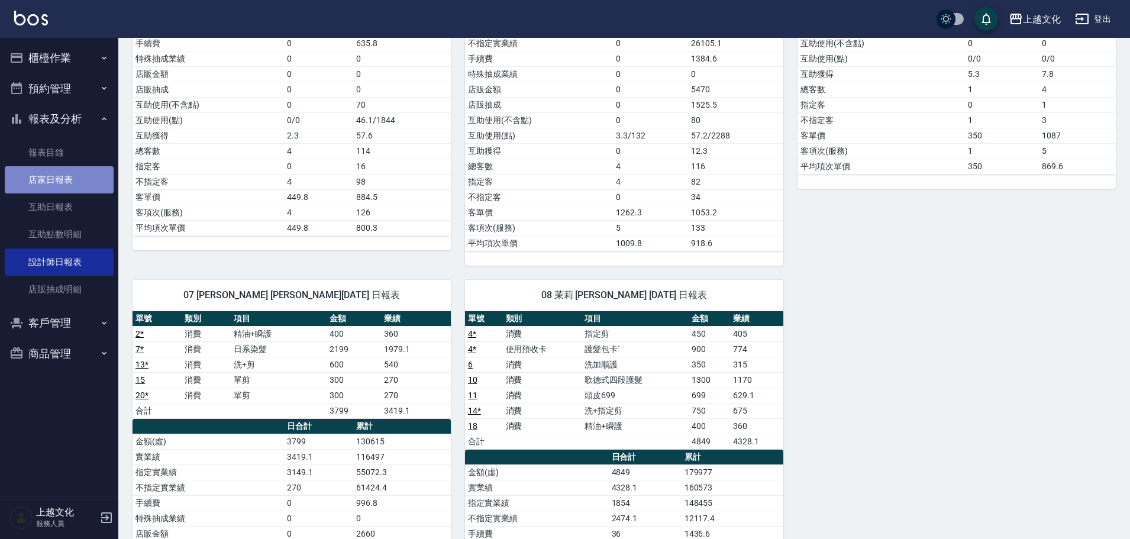
click at [51, 173] on link "店家日報表" at bounding box center [59, 179] width 109 height 27
